Goal: Task Accomplishment & Management: Manage account settings

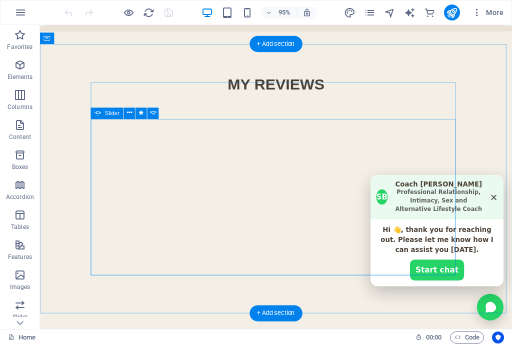
scroll to position [1241, 0]
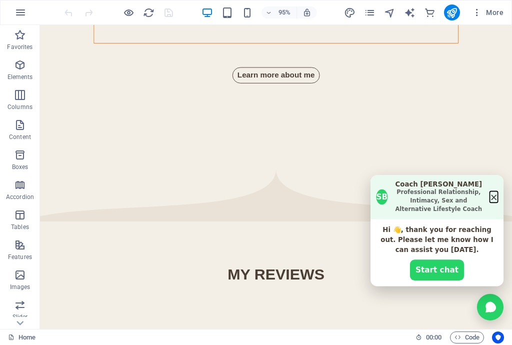
click at [512, 211] on button "×" at bounding box center [518, 206] width 9 height 10
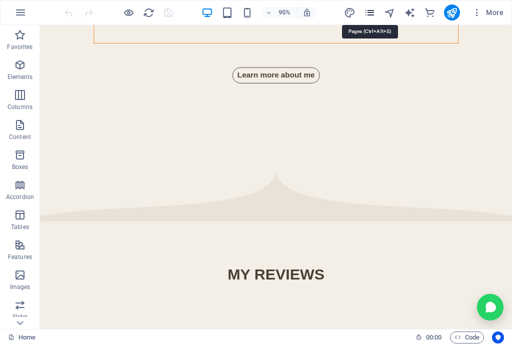
click at [368, 14] on icon "pages" at bounding box center [370, 13] width 12 height 12
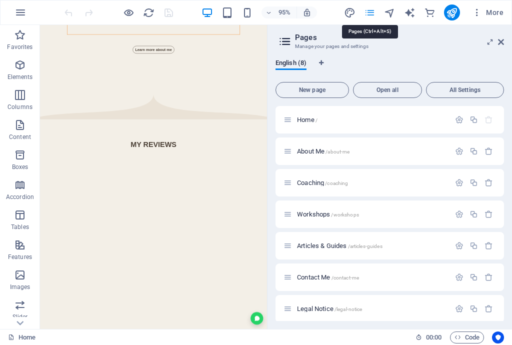
scroll to position [1242, 0]
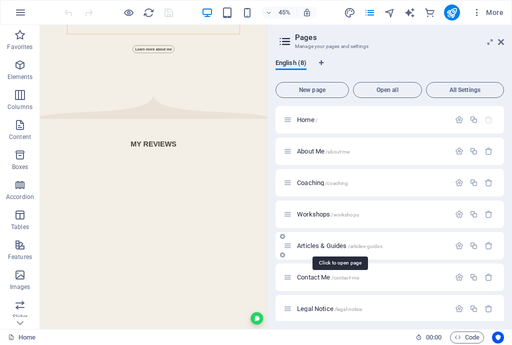
click at [315, 247] on span "Articles & Guides /articles-guides" at bounding box center [340, 246] width 86 height 8
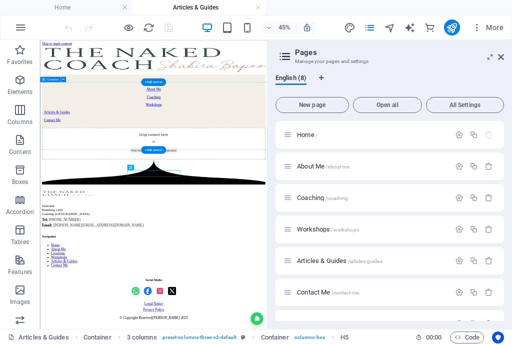
scroll to position [0, 0]
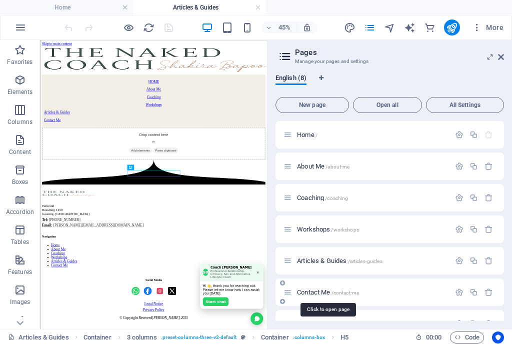
click at [307, 291] on span "Contact Me /contact-me" at bounding box center [328, 293] width 62 height 8
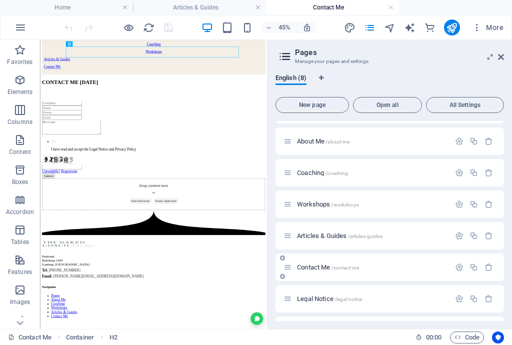
scroll to position [52, 0]
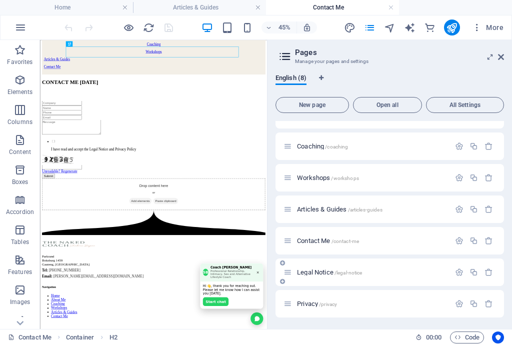
click at [310, 271] on span "Legal Notice /legal-notice" at bounding box center [329, 273] width 65 height 8
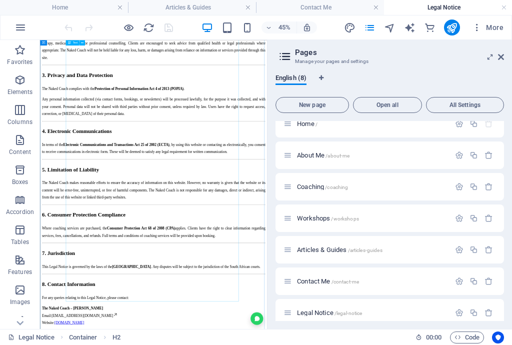
scroll to position [542, 0]
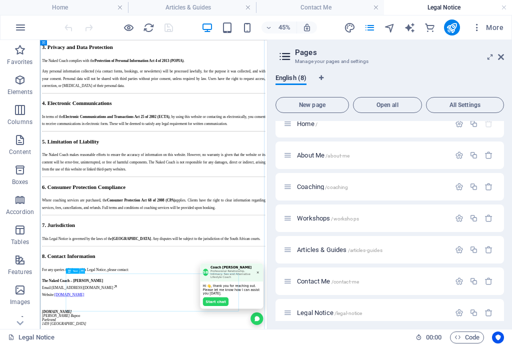
click at [82, 269] on icon at bounding box center [82, 271] width 3 height 5
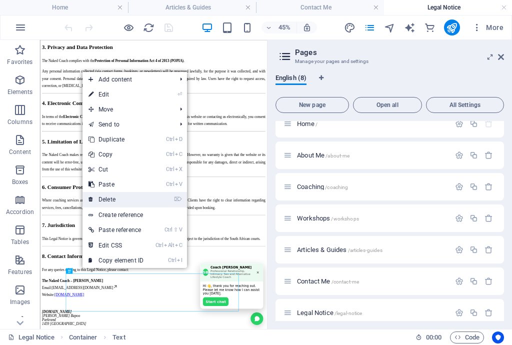
drag, startPoint x: 117, startPoint y: 200, endPoint x: 176, endPoint y: 358, distance: 168.8
click at [117, 200] on link "⌦ Delete" at bounding box center [116, 199] width 67 height 15
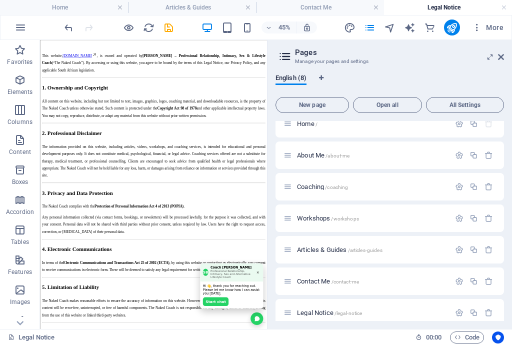
scroll to position [0, 0]
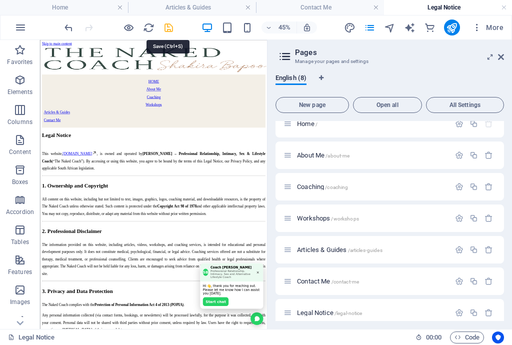
drag, startPoint x: 165, startPoint y: 28, endPoint x: 211, endPoint y: 62, distance: 56.8
click at [165, 28] on icon "save" at bounding box center [169, 28] width 12 height 12
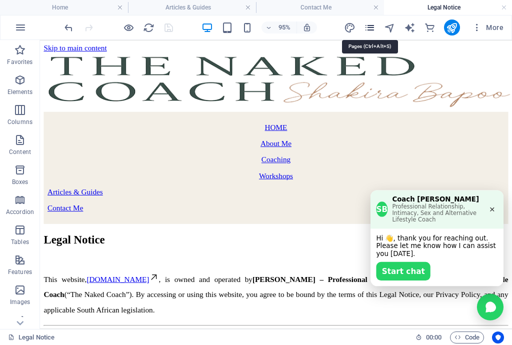
click at [369, 28] on icon "pages" at bounding box center [370, 28] width 12 height 12
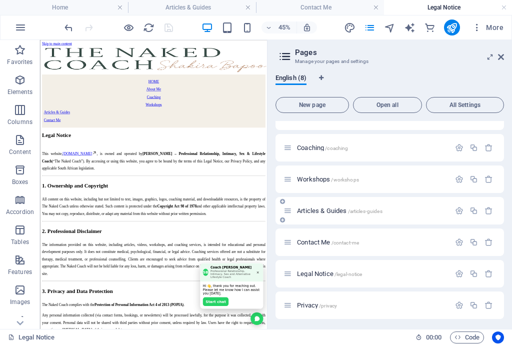
scroll to position [52, 0]
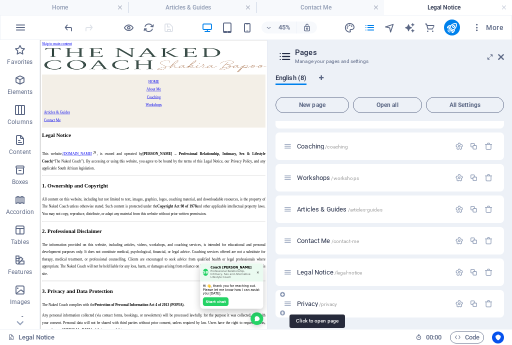
click at [315, 305] on span "Privacy /privacy" at bounding box center [317, 304] width 40 height 8
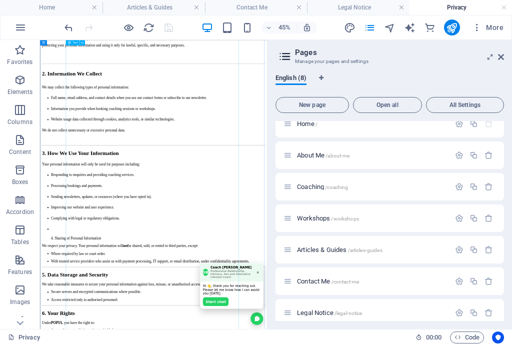
scroll to position [0, 0]
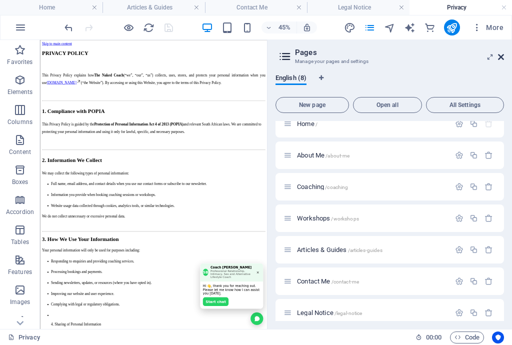
click at [501, 56] on icon at bounding box center [501, 57] width 6 height 8
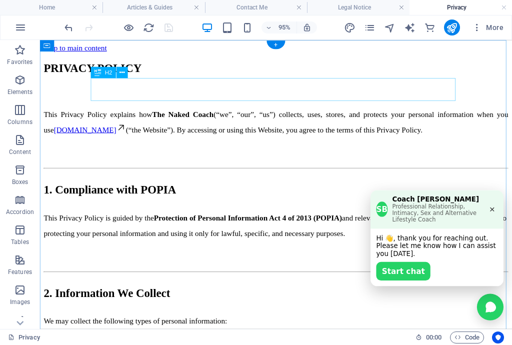
click at [262, 77] on div "PRIVACY POLICY" at bounding box center [288, 70] width 489 height 14
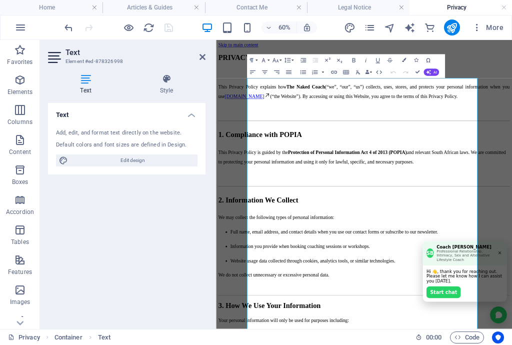
click at [199, 65] on header "Text Element #ed-878326998" at bounding box center [127, 53] width 158 height 26
click at [202, 56] on icon at bounding box center [203, 57] width 6 height 8
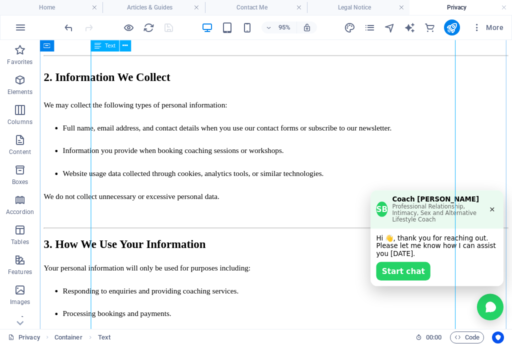
scroll to position [240, 0]
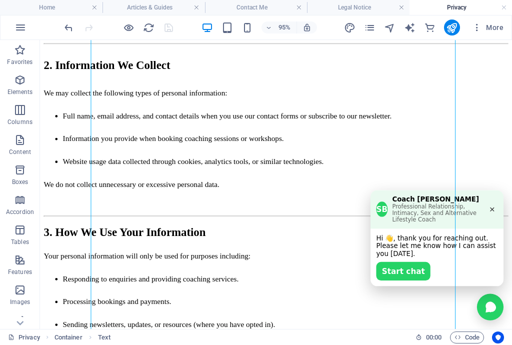
click at [510, 213] on button "×" at bounding box center [516, 218] width 12 height 11
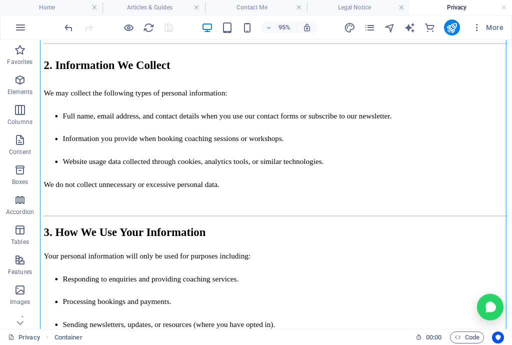
drag, startPoint x: 435, startPoint y: 189, endPoint x: 186, endPoint y: 174, distance: 249.6
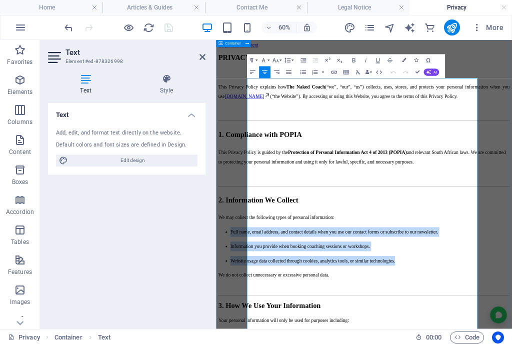
drag, startPoint x: 611, startPoint y: 426, endPoint x: 258, endPoint y: 351, distance: 361.2
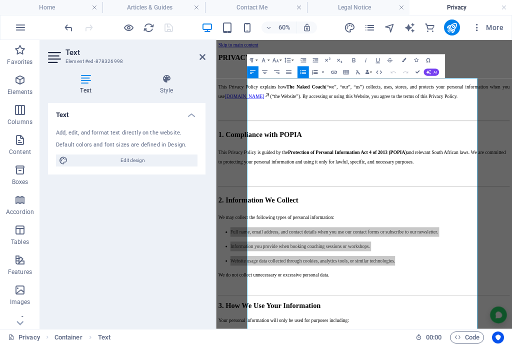
click at [323, 71] on button "button" at bounding box center [323, 73] width 5 height 12
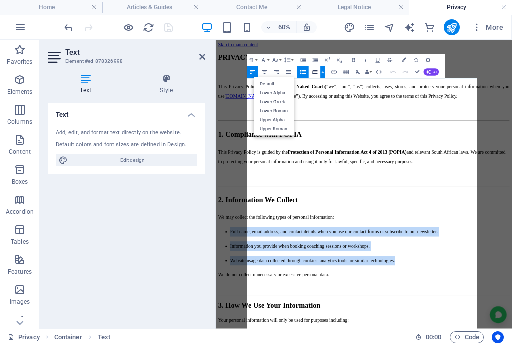
click at [314, 73] on icon "button" at bounding box center [314, 72] width 7 height 7
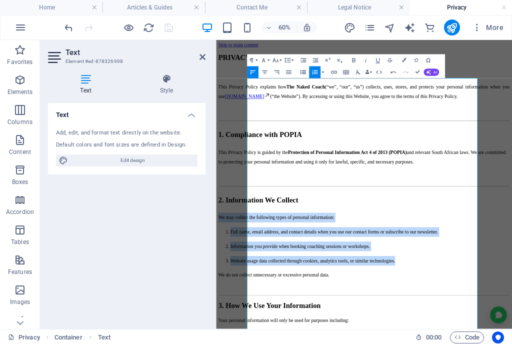
click at [304, 74] on icon "button" at bounding box center [303, 73] width 6 height 4
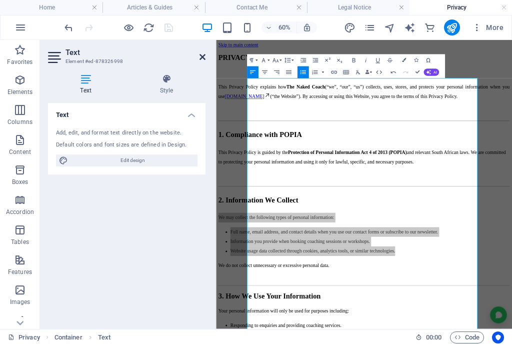
click at [204, 58] on icon at bounding box center [203, 57] width 6 height 8
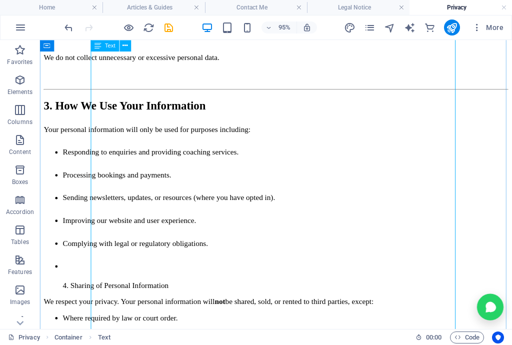
scroll to position [360, 0]
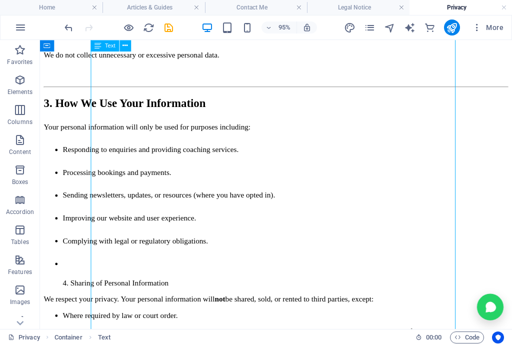
drag, startPoint x: 288, startPoint y: 243, endPoint x: 207, endPoint y: 213, distance: 86.4
click at [125, 194] on div "This Privacy Policy explains how The Naked Coach (“we”, “our”, “us”) collects, …" at bounding box center [288, 311] width 489 height 1171
click at [283, 245] on div "This Privacy Policy explains how The Naked Coach (“we”, “our”, “us”) collects, …" at bounding box center [288, 311] width 489 height 1171
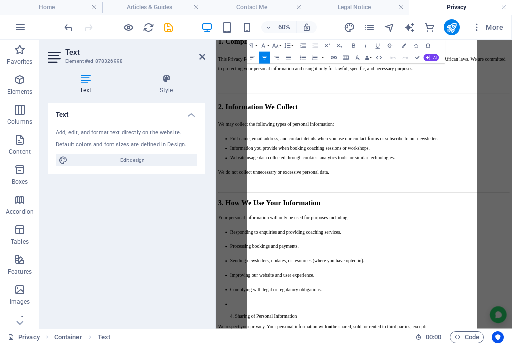
scroll to position [160, 0]
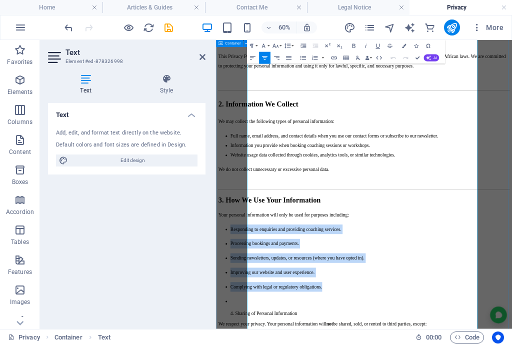
drag, startPoint x: 458, startPoint y: 439, endPoint x: 237, endPoint y: 312, distance: 254.4
click at [303, 60] on icon "button" at bounding box center [303, 58] width 6 height 4
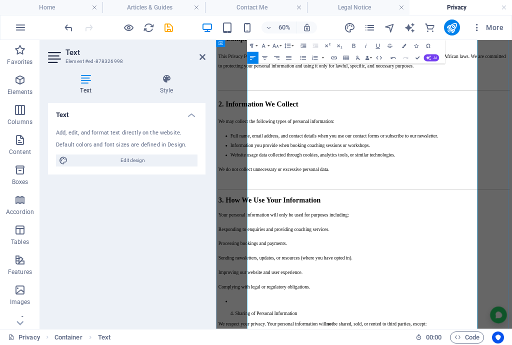
click at [270, 324] on p "Your personal information will only be used for purposes including:" at bounding box center [463, 332] width 486 height 16
click at [199, 57] on h2 "Text" at bounding box center [136, 52] width 140 height 9
click at [202, 56] on icon at bounding box center [203, 57] width 6 height 8
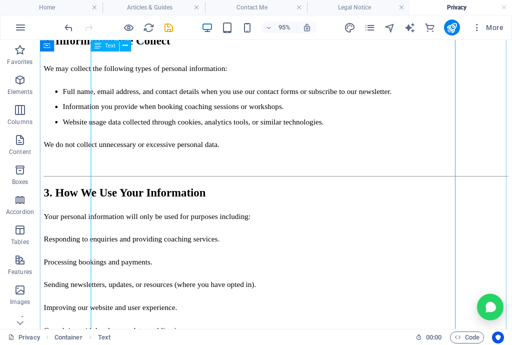
scroll to position [280, 0]
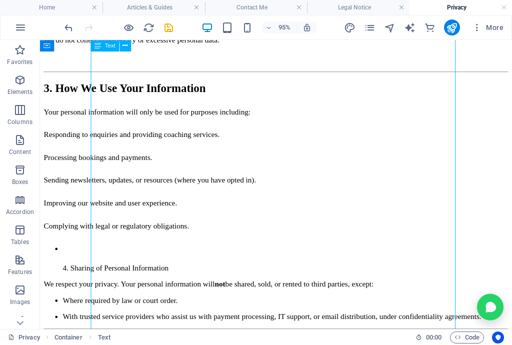
scroll to position [320, 0]
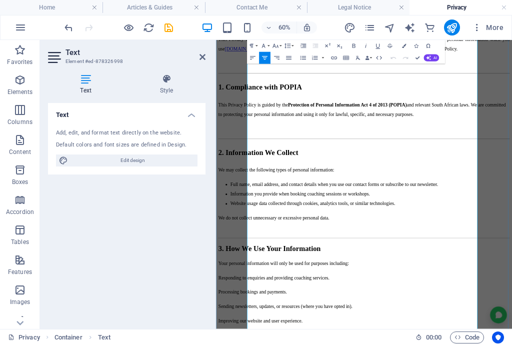
scroll to position [80, 0]
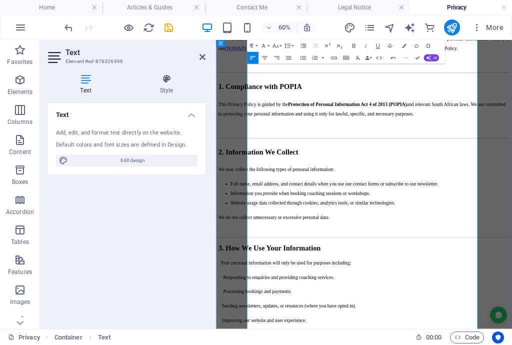
drag, startPoint x: 273, startPoint y: 451, endPoint x: 311, endPoint y: 475, distance: 44.8
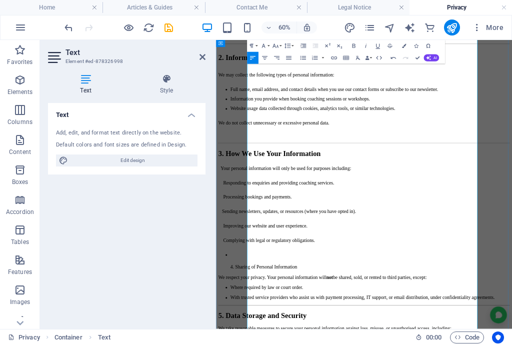
scroll to position [240, 0]
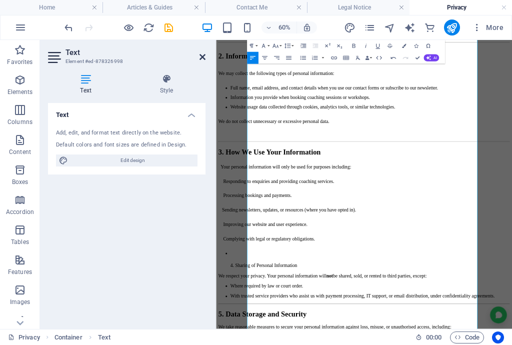
click at [201, 58] on icon at bounding box center [203, 57] width 6 height 8
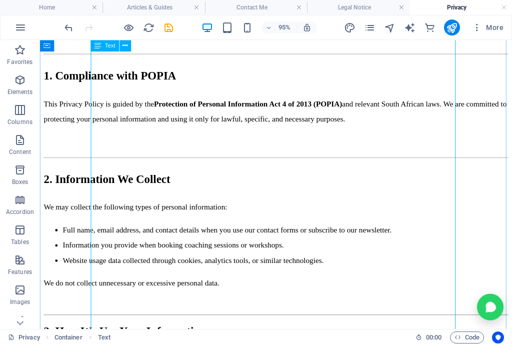
scroll to position [0, 0]
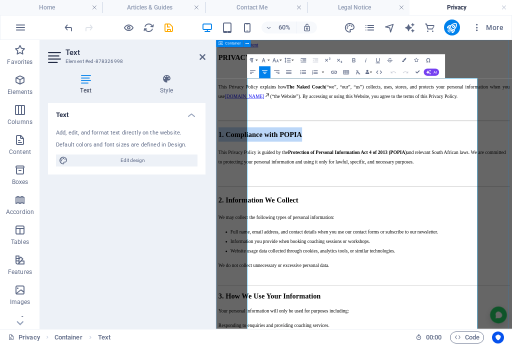
drag, startPoint x: 491, startPoint y: 205, endPoint x: 235, endPoint y: 203, distance: 256.2
click at [281, 62] on button "Font Size" at bounding box center [277, 61] width 12 height 12
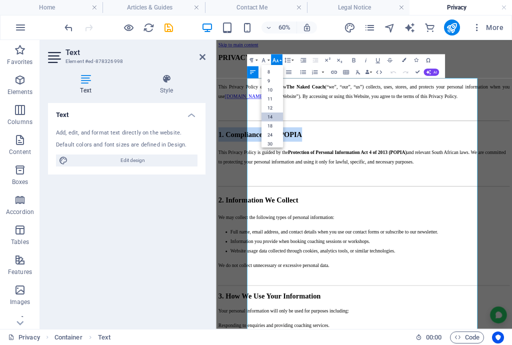
click at [271, 118] on link "14" at bounding box center [273, 117] width 22 height 9
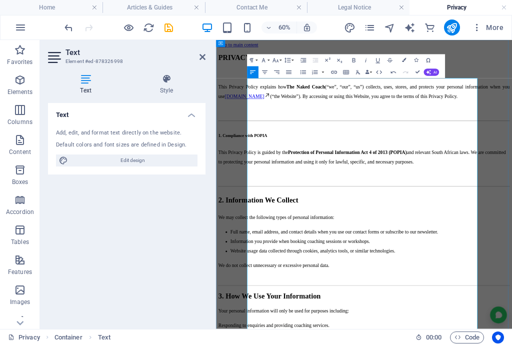
click at [381, 274] on p at bounding box center [463, 268] width 486 height 16
drag, startPoint x: 513, startPoint y: 303, endPoint x: 226, endPoint y: 302, distance: 287.7
click at [280, 61] on button "Font Size" at bounding box center [277, 61] width 12 height 12
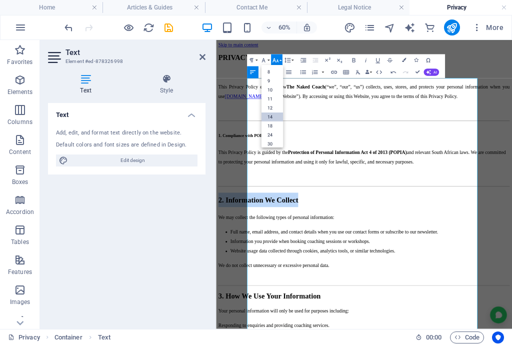
click at [269, 117] on link "14" at bounding box center [273, 117] width 22 height 9
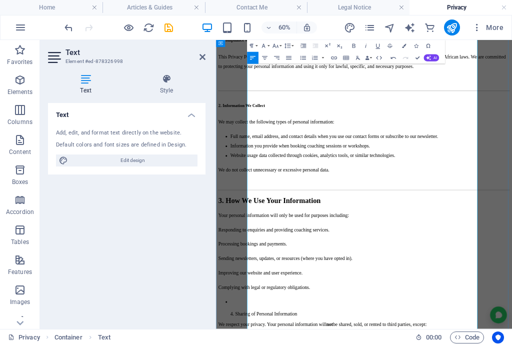
scroll to position [160, 0]
drag, startPoint x: 568, startPoint y: 281, endPoint x: 253, endPoint y: 285, distance: 314.7
click at [279, 45] on button "Font Size" at bounding box center [277, 46] width 12 height 12
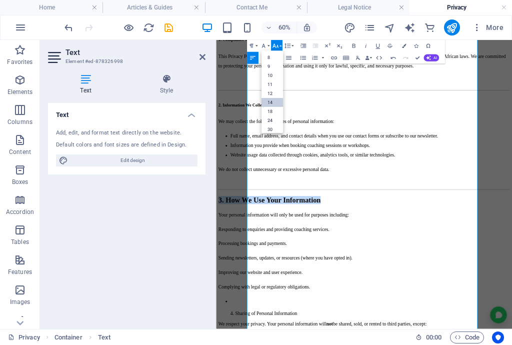
click at [271, 107] on link "14" at bounding box center [273, 102] width 22 height 9
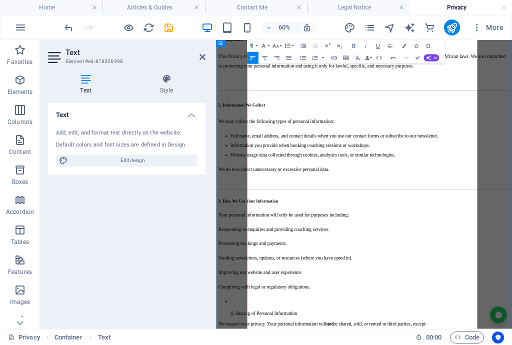
click at [500, 272] on p at bounding box center [463, 276] width 486 height 9
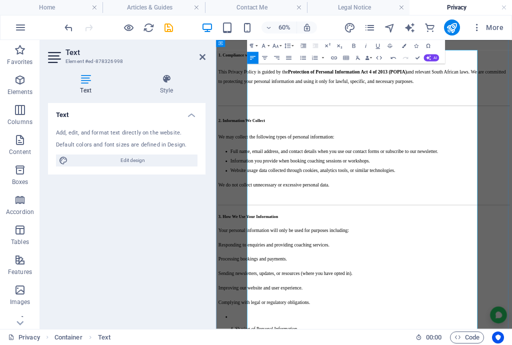
scroll to position [0, 0]
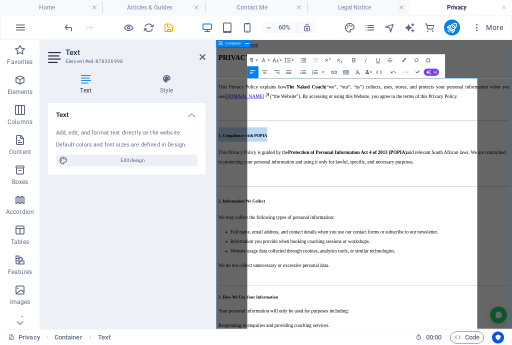
drag, startPoint x: 370, startPoint y: 201, endPoint x: 261, endPoint y: 179, distance: 111.3
click at [281, 62] on button "Font Size" at bounding box center [277, 61] width 12 height 12
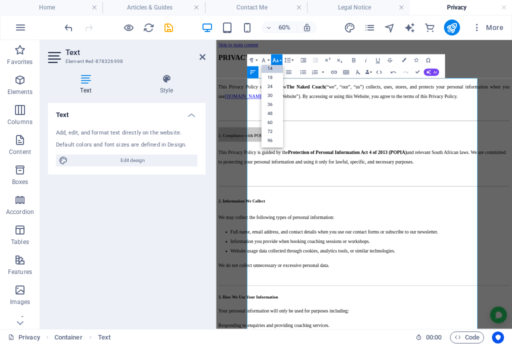
scroll to position [80, 0]
click at [271, 79] on link "18" at bounding box center [273, 78] width 22 height 9
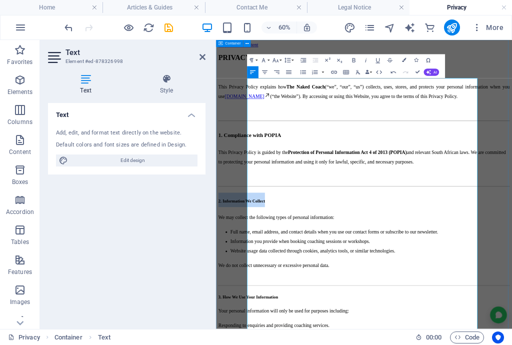
drag, startPoint x: 377, startPoint y: 301, endPoint x: 245, endPoint y: 264, distance: 137.2
click at [278, 60] on icon "button" at bounding box center [275, 60] width 7 height 7
click at [268, 76] on link "18" at bounding box center [273, 78] width 22 height 9
drag, startPoint x: 401, startPoint y: 447, endPoint x: 265, endPoint y: 444, distance: 136.6
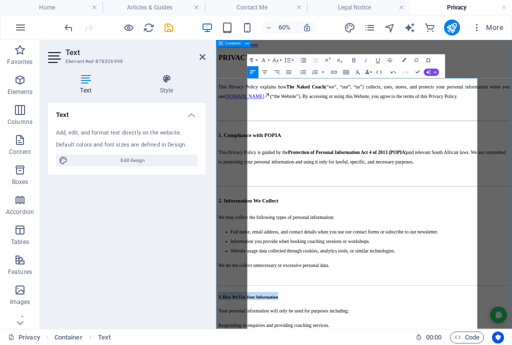
click at [280, 59] on button "Font Size" at bounding box center [277, 61] width 12 height 12
click at [270, 74] on link "18" at bounding box center [273, 78] width 22 height 9
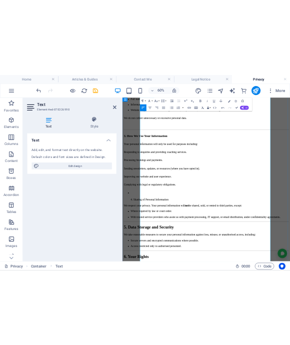
scroll to position [320, 0]
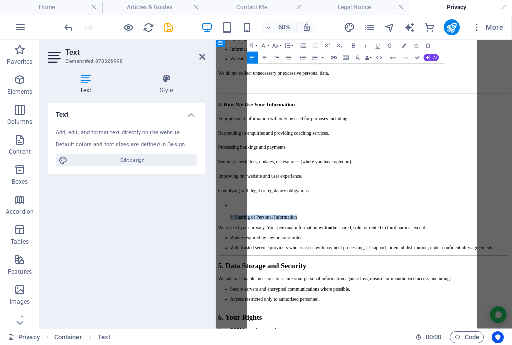
drag, startPoint x: 531, startPoint y: 263, endPoint x: 366, endPoint y: 199, distance: 177.1
click at [386, 308] on li "4. Sharing of Personal Information" at bounding box center [473, 324] width 466 height 33
click at [250, 60] on icon "button" at bounding box center [253, 58] width 6 height 4
click at [280, 45] on button "Font Size" at bounding box center [277, 46] width 12 height 12
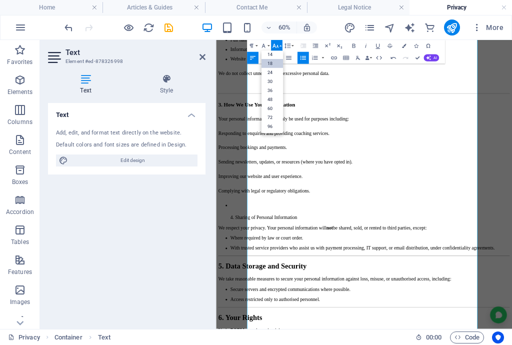
click at [270, 64] on link "18" at bounding box center [273, 63] width 22 height 9
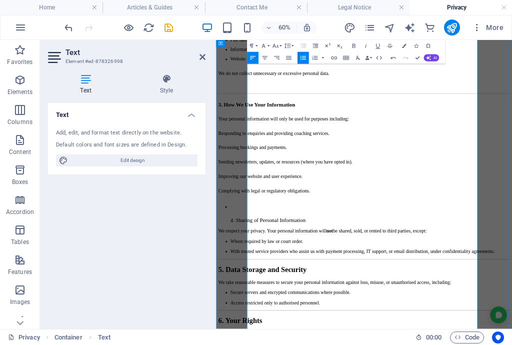
click at [480, 309] on p at bounding box center [473, 318] width 466 height 18
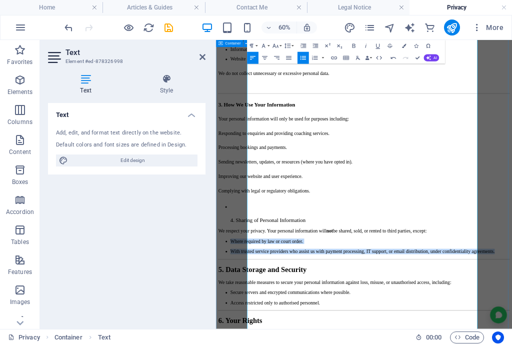
drag, startPoint x: 456, startPoint y: 355, endPoint x: 255, endPoint y: 302, distance: 207.5
click at [255, 302] on div "PRIVACY POLICY This Privacy Policy explains how The Naked Coach (“we”, “our”, “…" at bounding box center [463, 343] width 486 height 1200
click at [303, 58] on icon "button" at bounding box center [303, 58] width 7 height 7
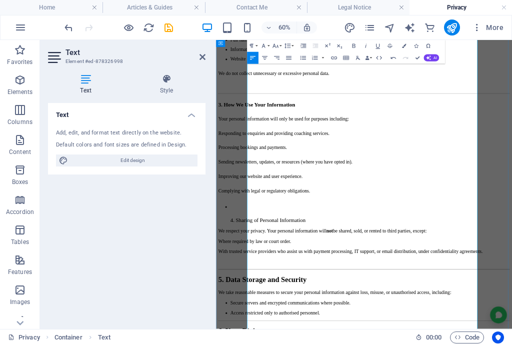
click at [275, 309] on li "4. Sharing of Personal Information" at bounding box center [473, 328] width 466 height 38
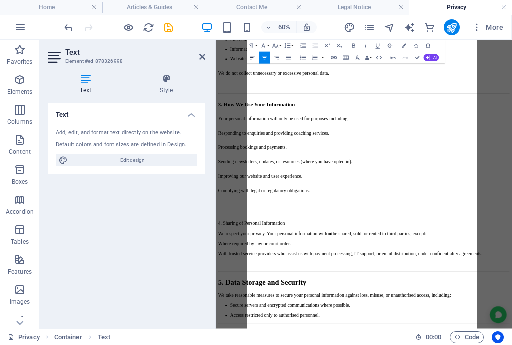
click at [253, 57] on icon "button" at bounding box center [252, 58] width 7 height 7
click at [432, 342] on p "4. Sharing of Personal Information" at bounding box center [463, 346] width 486 height 9
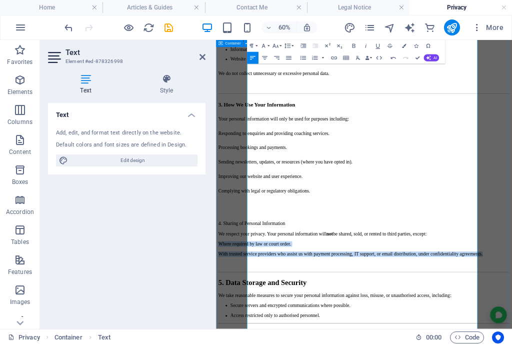
drag, startPoint x: 430, startPoint y: 314, endPoint x: 253, endPoint y: 301, distance: 177.1
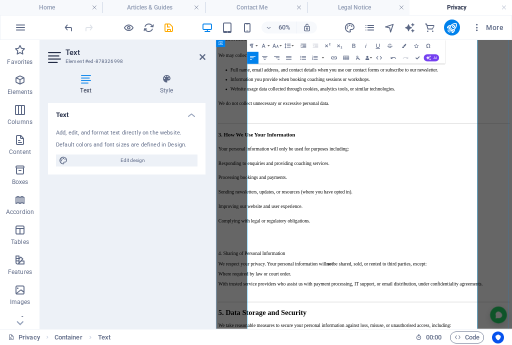
scroll to position [240, 0]
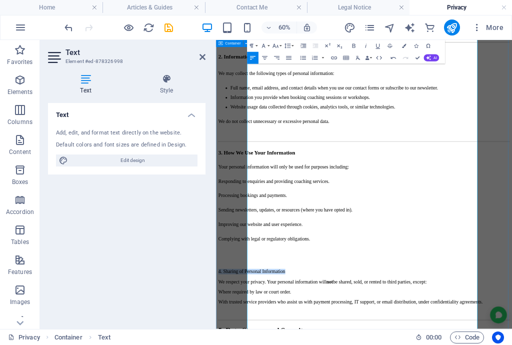
drag, startPoint x: 409, startPoint y: 339, endPoint x: 425, endPoint y: 222, distance: 118.2
click at [281, 47] on button "Font Size" at bounding box center [277, 46] width 12 height 12
click at [274, 62] on link "18" at bounding box center [273, 63] width 22 height 9
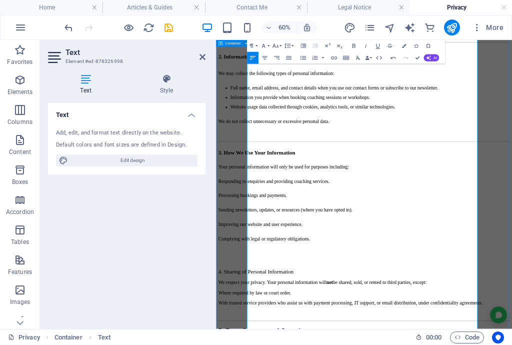
drag, startPoint x: 450, startPoint y: 399, endPoint x: 255, endPoint y: 405, distance: 194.7
drag, startPoint x: 448, startPoint y: 406, endPoint x: 262, endPoint y: 381, distance: 187.8
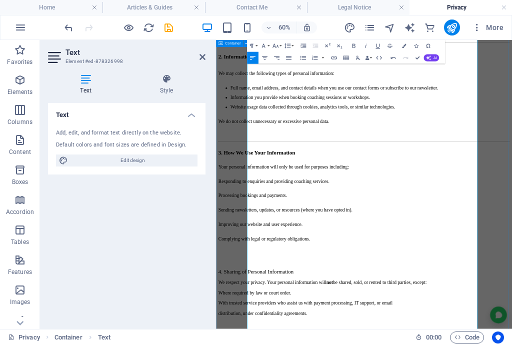
click at [302, 57] on icon "button" at bounding box center [303, 58] width 7 height 7
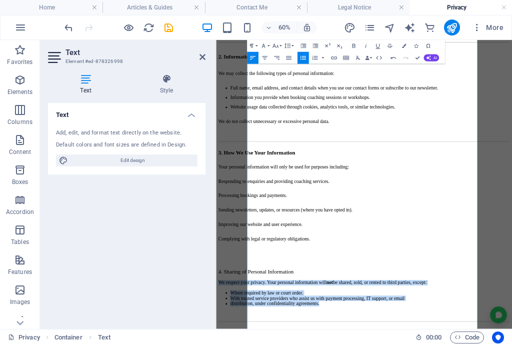
click at [302, 57] on icon "button" at bounding box center [303, 58] width 7 height 7
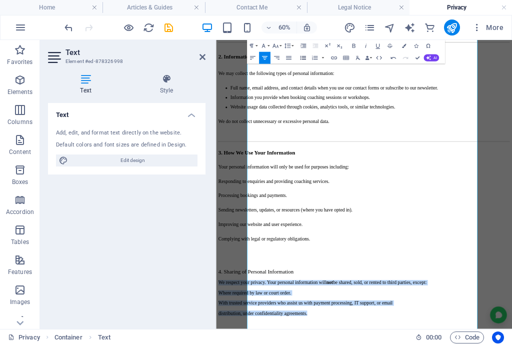
click at [302, 57] on icon "button" at bounding box center [303, 58] width 7 height 7
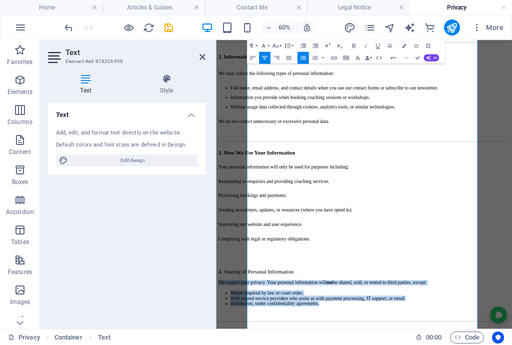
click at [302, 57] on icon "button" at bounding box center [303, 58] width 7 height 7
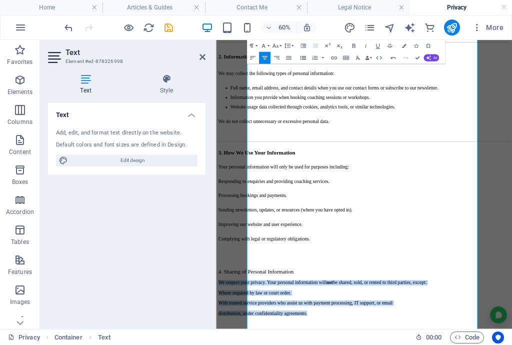
click at [302, 57] on icon "button" at bounding box center [303, 58] width 7 height 7
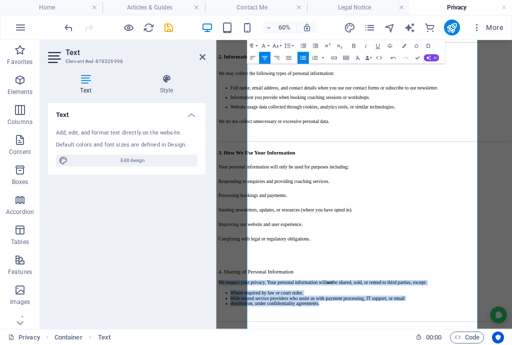
click at [302, 57] on icon "button" at bounding box center [303, 58] width 7 height 7
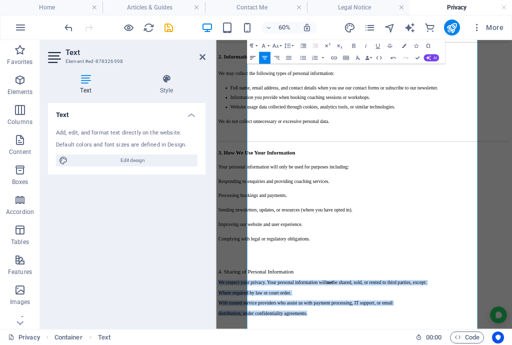
click at [252, 58] on icon "button" at bounding box center [252, 58] width 7 height 7
click at [316, 57] on icon "button" at bounding box center [315, 58] width 6 height 4
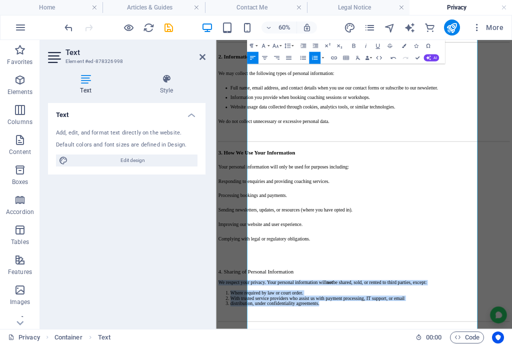
click at [316, 57] on icon "button" at bounding box center [315, 58] width 6 height 4
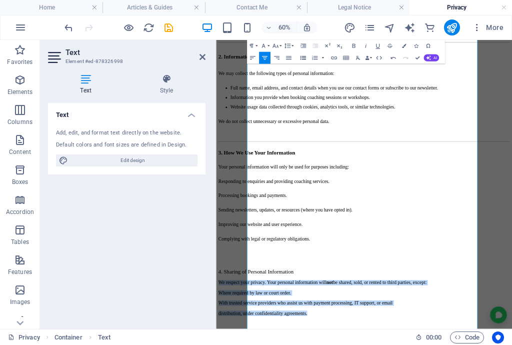
click at [304, 60] on icon "button" at bounding box center [303, 58] width 7 height 7
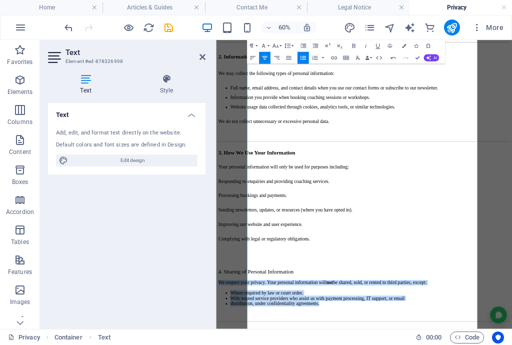
click at [304, 60] on icon "button" at bounding box center [303, 58] width 7 height 7
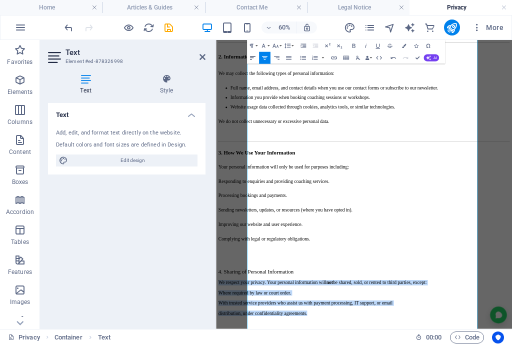
click at [251, 58] on icon "button" at bounding box center [252, 58] width 7 height 7
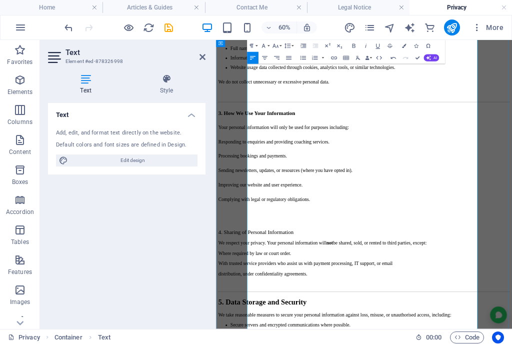
scroll to position [320, 0]
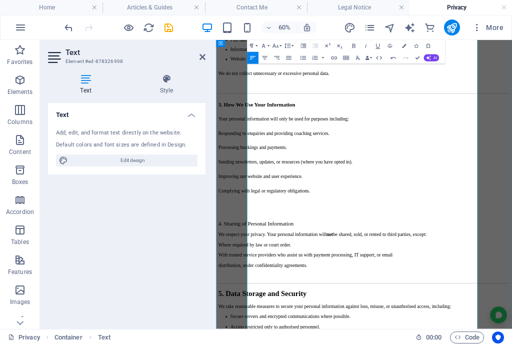
drag, startPoint x: 423, startPoint y: 299, endPoint x: 435, endPoint y: 311, distance: 16.6
click at [201, 58] on icon at bounding box center [203, 57] width 6 height 8
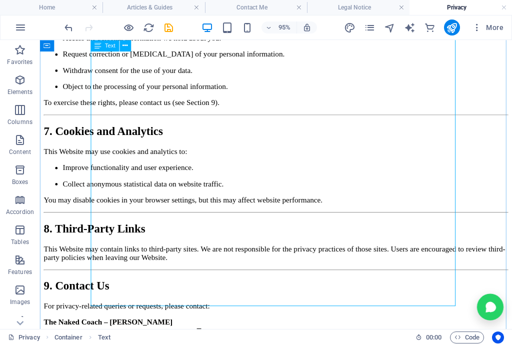
scroll to position [900, 0]
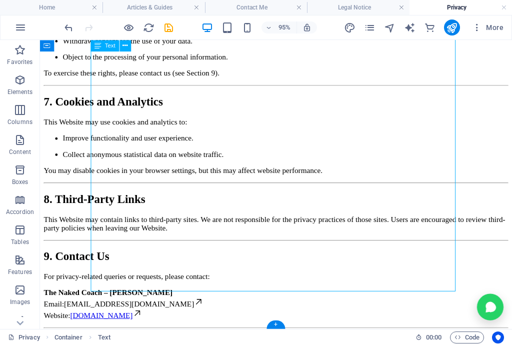
drag, startPoint x: 203, startPoint y: 295, endPoint x: 202, endPoint y: 265, distance: 30.1
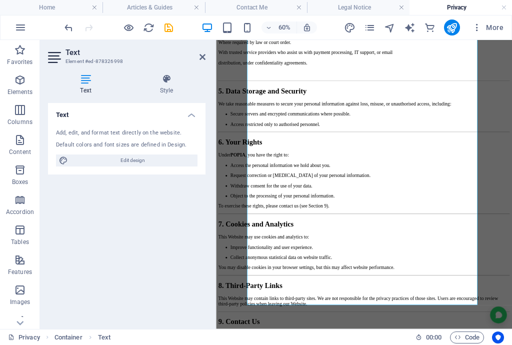
scroll to position [722, 0]
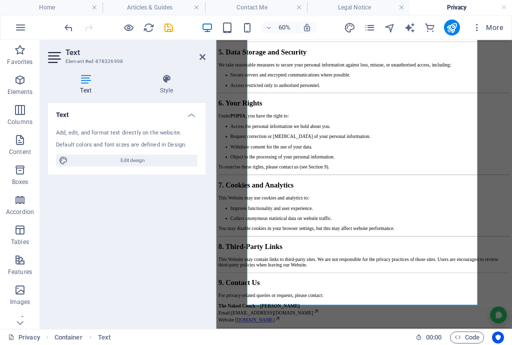
drag, startPoint x: 269, startPoint y: 125, endPoint x: 549, endPoint y: 574, distance: 530.2
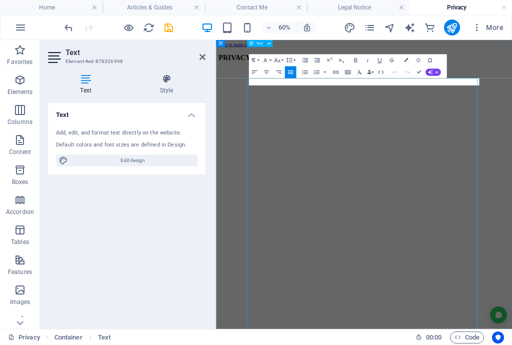
scroll to position [0, 0]
